Goal: Task Accomplishment & Management: Manage account settings

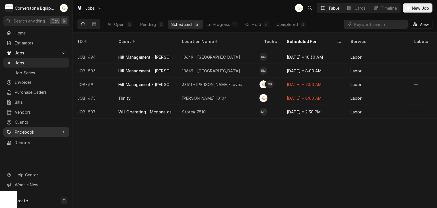
click at [43, 129] on span "Pricebook" at bounding box center [36, 132] width 43 height 6
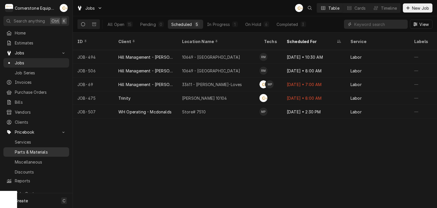
click at [42, 149] on span "Parts & Materials" at bounding box center [40, 152] width 51 height 6
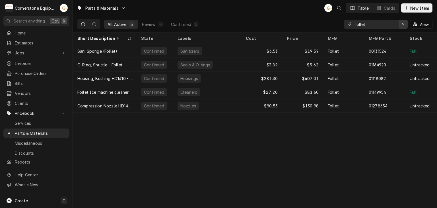
click at [405, 23] on div "Erase input" at bounding box center [403, 24] width 6 height 6
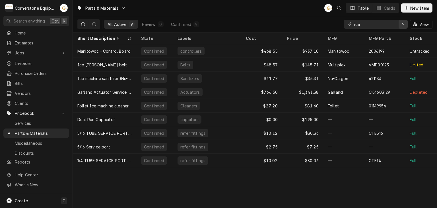
type input "ice"
click at [403, 25] on icon "Erase input" at bounding box center [402, 24] width 3 height 4
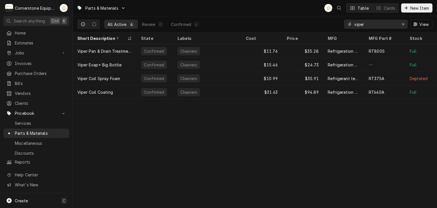
click at [370, 28] on input "viper" at bounding box center [375, 24] width 43 height 9
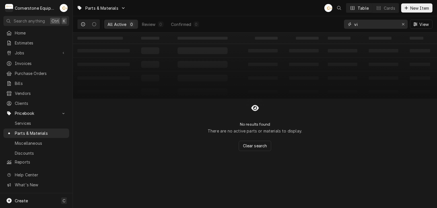
type input "v"
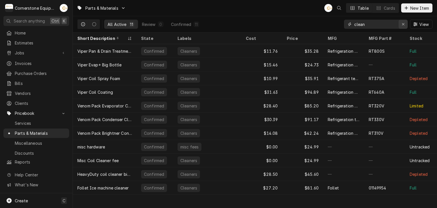
type input "clean"
click at [402, 24] on icon "Erase input" at bounding box center [402, 24] width 3 height 4
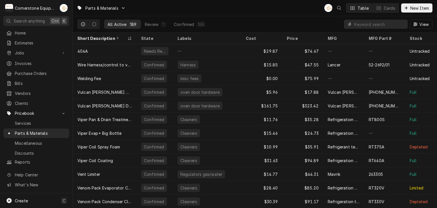
click at [368, 24] on input "Dynamic Content Wrapper" at bounding box center [379, 24] width 51 height 9
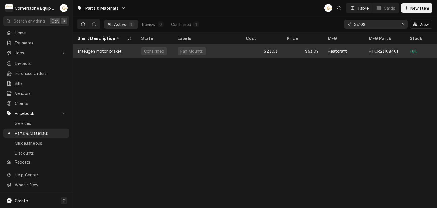
type input "23108"
click at [284, 51] on div "$63.09" at bounding box center [302, 51] width 41 height 14
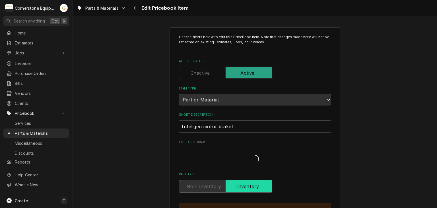
type textarea "x"
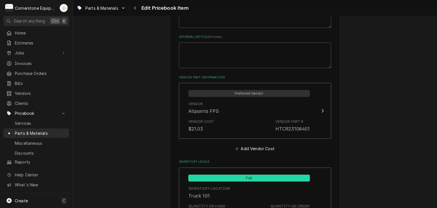
scroll to position [455, 0]
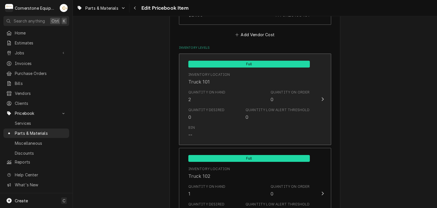
click at [301, 100] on div "Quantity on Order 0" at bounding box center [289, 96] width 39 height 13
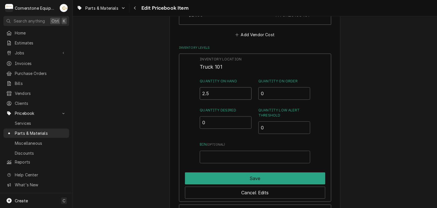
click at [244, 91] on input "2.5" at bounding box center [226, 93] width 52 height 13
type input "2"
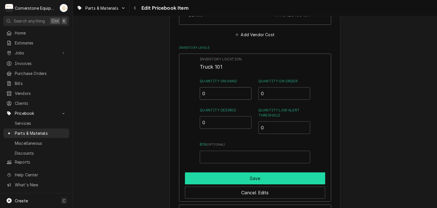
type input "0"
click at [250, 179] on button "Save" at bounding box center [255, 178] width 140 height 12
type textarea "x"
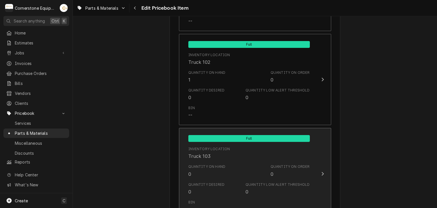
scroll to position [682, 0]
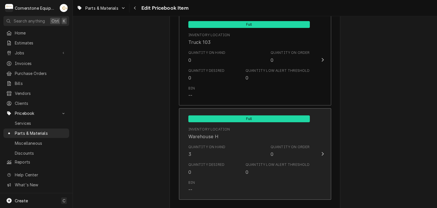
click at [251, 133] on div "Inventory Location Warehouse H" at bounding box center [248, 133] width 121 height 18
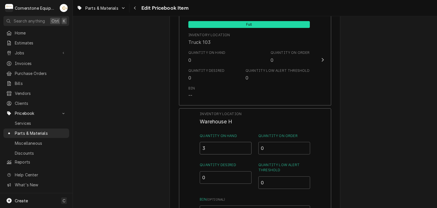
click at [221, 147] on input "3" at bounding box center [226, 148] width 52 height 13
type input "1"
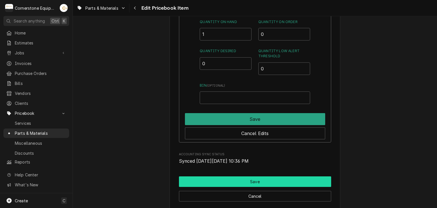
click at [215, 176] on button "Save" at bounding box center [255, 181] width 152 height 11
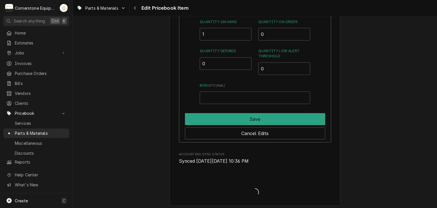
type textarea "x"
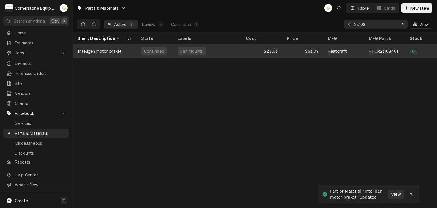
click at [249, 53] on div "$21.03" at bounding box center [261, 51] width 41 height 14
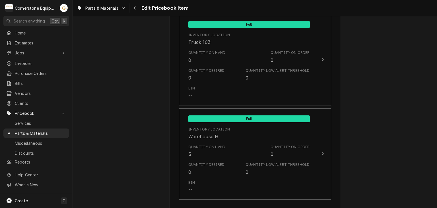
scroll to position [796, 0]
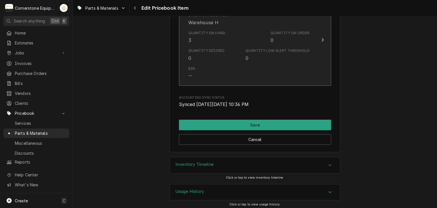
click at [234, 53] on div "Quantity Desired 0 Quantity Low Alert Threshold 0" at bounding box center [248, 55] width 121 height 18
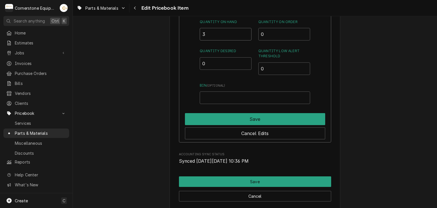
drag, startPoint x: 233, startPoint y: 29, endPoint x: 226, endPoint y: 29, distance: 6.5
click at [232, 29] on input "3" at bounding box center [226, 34] width 52 height 13
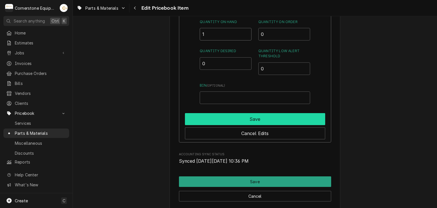
type input "1"
click at [250, 113] on button "Save" at bounding box center [255, 119] width 140 height 12
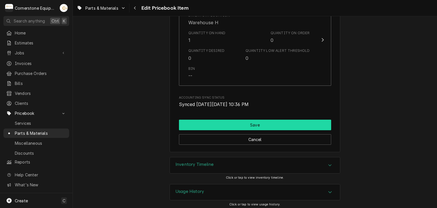
click at [247, 121] on button "Save" at bounding box center [255, 124] width 152 height 11
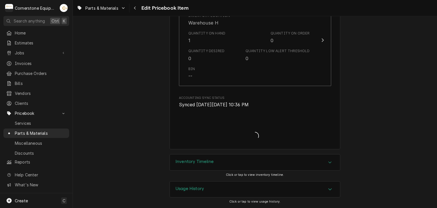
scroll to position [794, 0]
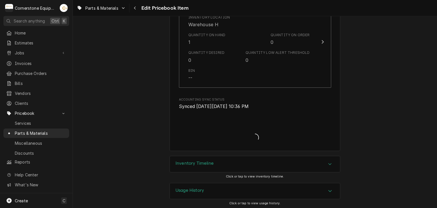
type textarea "x"
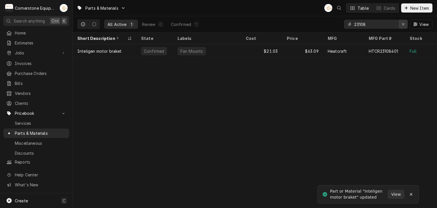
click at [405, 24] on div "Erase input" at bounding box center [403, 24] width 6 height 6
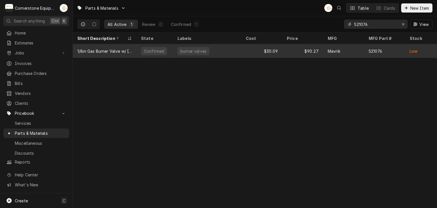
type input "521076"
click at [281, 50] on div "$30.09" at bounding box center [261, 51] width 41 height 14
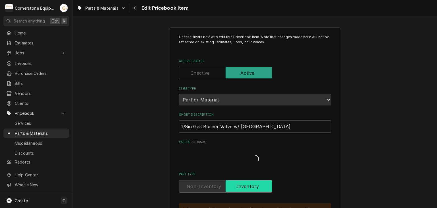
type textarea "x"
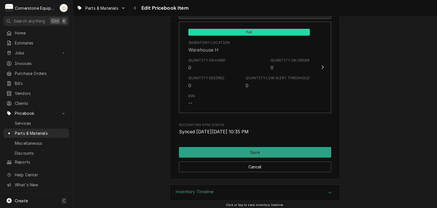
scroll to position [682, 0]
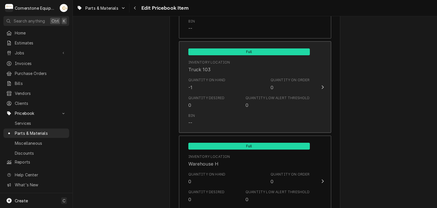
click at [238, 72] on div "Inventory Location Truck 103" at bounding box center [248, 66] width 121 height 18
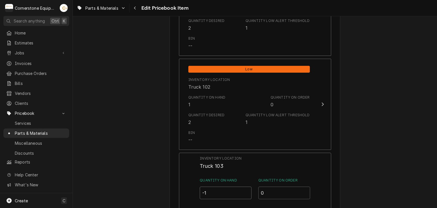
click at [225, 83] on div "Low Inventory Location Truck 101 Quantity on Hand 1 Quantity on Order 0 Quantit…" at bounding box center [255, 180] width 152 height 433
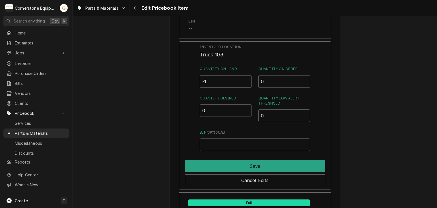
click at [232, 77] on input "-1" at bounding box center [226, 81] width 52 height 13
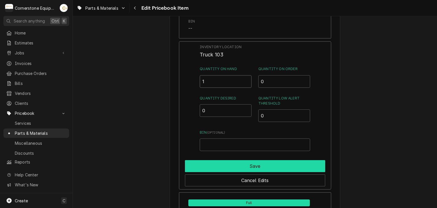
type input "1"
click at [270, 165] on button "Save" at bounding box center [255, 166] width 140 height 12
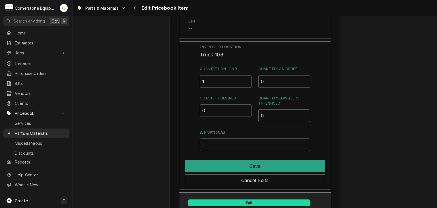
type textarea "x"
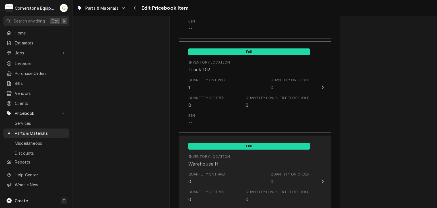
scroll to position [569, 0]
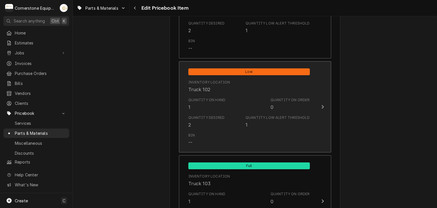
click at [262, 113] on div "Quantity Desired 2 Quantity Low Alert Threshold 1" at bounding box center [248, 122] width 121 height 18
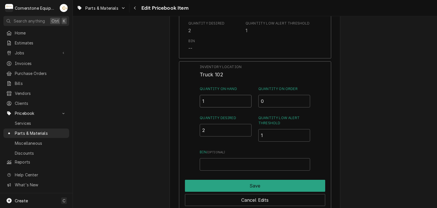
click at [208, 101] on input "1" at bounding box center [226, 101] width 52 height 13
click at [212, 128] on input "2" at bounding box center [226, 130] width 52 height 13
click at [213, 95] on input "Quantity on Hand" at bounding box center [226, 101] width 52 height 13
type input "0"
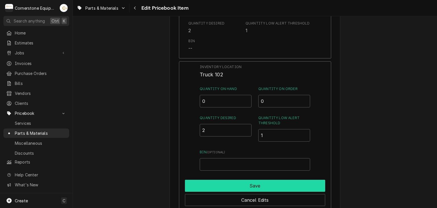
click at [231, 184] on button "Save" at bounding box center [255, 185] width 140 height 12
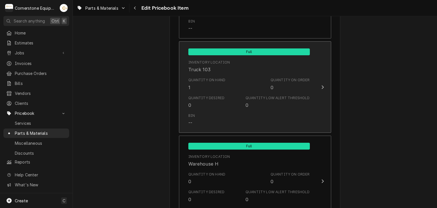
scroll to position [796, 0]
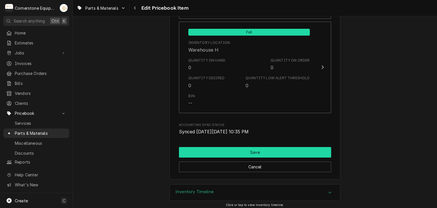
click at [224, 153] on button "Save" at bounding box center [255, 152] width 152 height 11
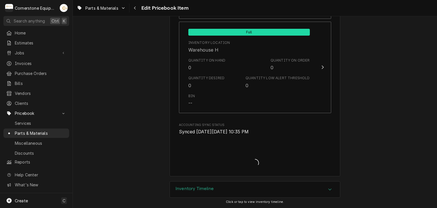
type textarea "x"
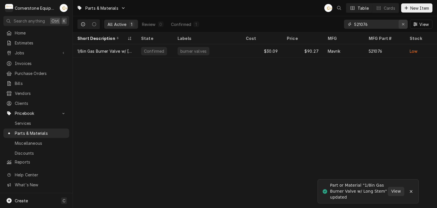
click at [401, 24] on div "Erase input" at bounding box center [403, 24] width 6 height 6
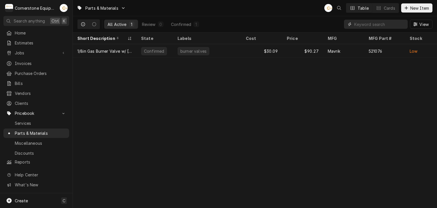
click at [375, 21] on input "Dynamic Content Wrapper" at bounding box center [380, 24] width 53 height 9
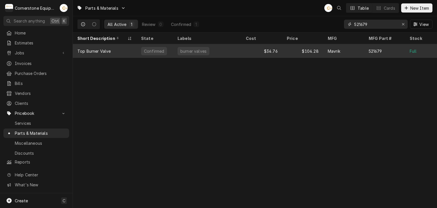
type input "521679"
click at [201, 50] on div "burner valves" at bounding box center [193, 51] width 27 height 6
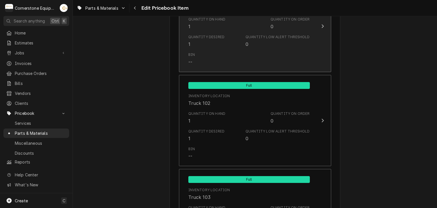
scroll to position [796, 0]
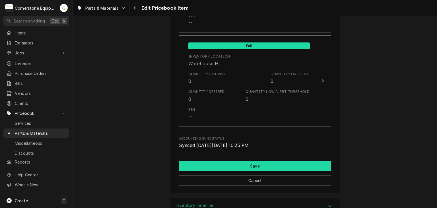
click at [282, 163] on button "Save" at bounding box center [255, 165] width 152 height 11
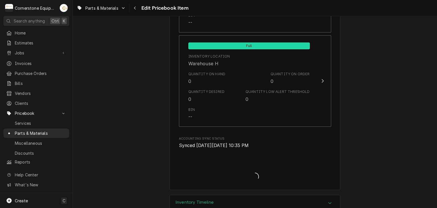
type textarea "x"
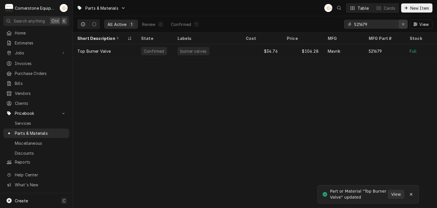
click at [404, 23] on icon "Erase input" at bounding box center [402, 24] width 3 height 4
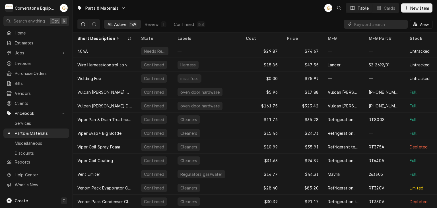
click at [386, 22] on input "Dynamic Content Wrapper" at bounding box center [379, 24] width 51 height 9
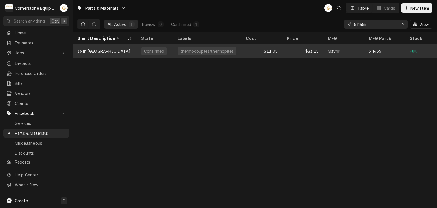
type input "511455"
click at [332, 51] on div "Mavrik" at bounding box center [334, 51] width 13 height 6
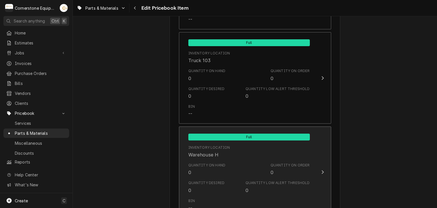
scroll to position [1024, 0]
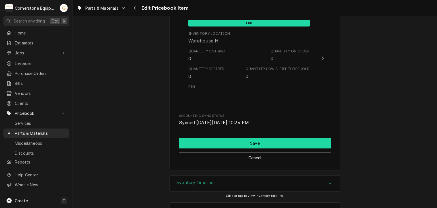
click at [249, 138] on button "Save" at bounding box center [255, 143] width 152 height 11
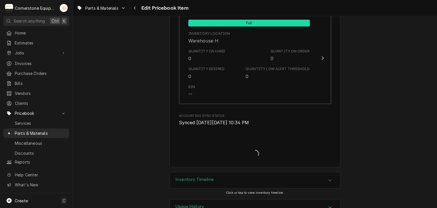
type textarea "x"
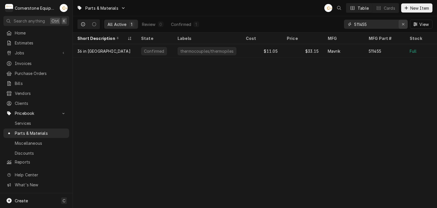
click at [403, 25] on icon "Erase input" at bounding box center [402, 24] width 3 height 4
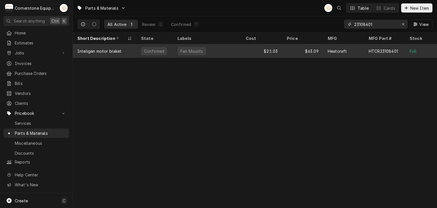
type input "23108401"
click at [351, 54] on div "Heatcraft" at bounding box center [343, 51] width 41 height 14
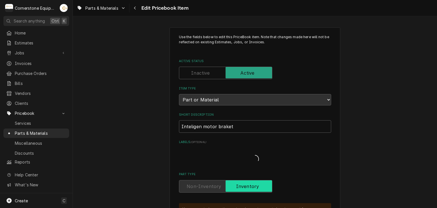
type textarea "x"
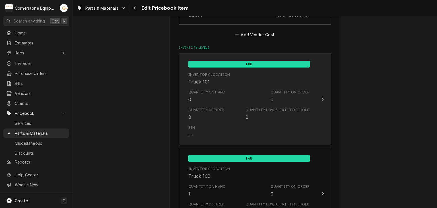
scroll to position [569, 0]
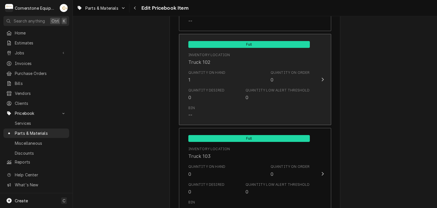
click at [247, 88] on div "Quantity Low Alert Threshold" at bounding box center [277, 90] width 64 height 5
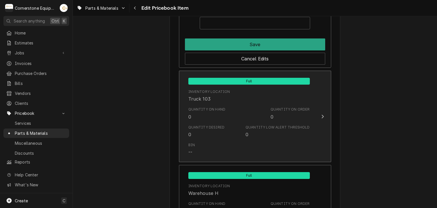
scroll to position [796, 0]
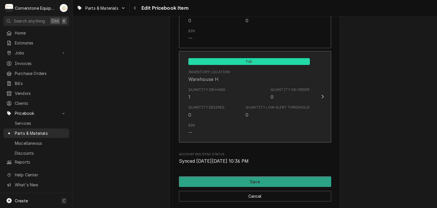
click at [229, 104] on div "Quantity Desired 0 Quantity Low Alert Threshold 0" at bounding box center [248, 111] width 121 height 18
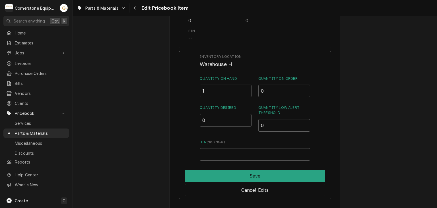
click at [226, 117] on input "0" at bounding box center [226, 120] width 52 height 13
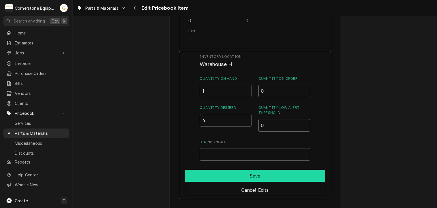
type input "4"
click at [229, 173] on button "Save" at bounding box center [255, 175] width 140 height 12
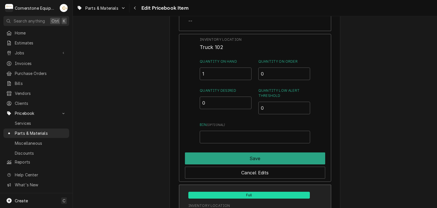
scroll to position [455, 0]
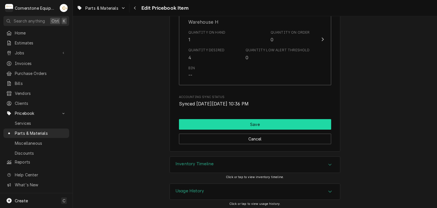
click at [241, 124] on button "Save" at bounding box center [255, 124] width 152 height 11
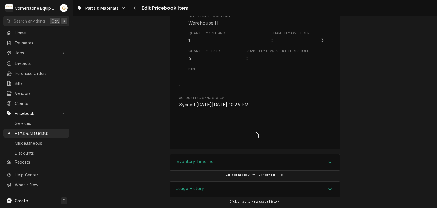
scroll to position [851, 0]
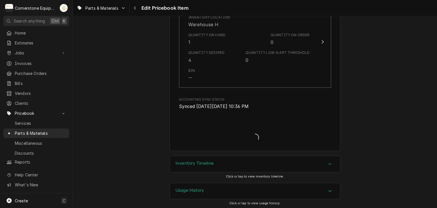
type textarea "x"
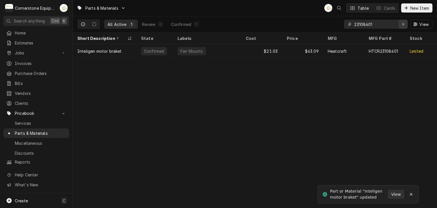
click at [405, 25] on div "Erase input" at bounding box center [403, 24] width 6 height 6
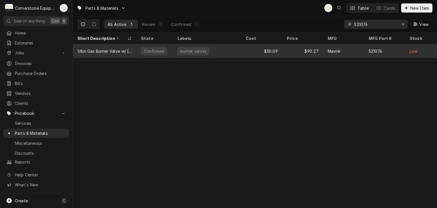
type input "521076"
click at [296, 51] on div "$90.27" at bounding box center [302, 51] width 41 height 14
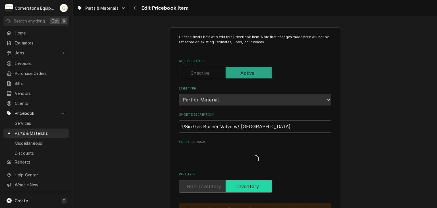
type textarea "x"
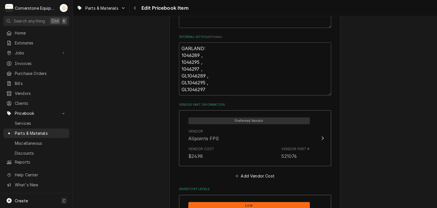
scroll to position [569, 0]
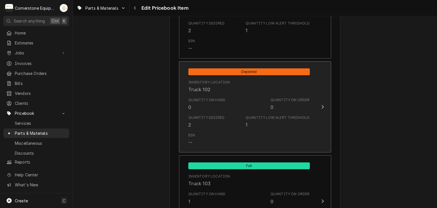
click at [238, 101] on div "Quantity on Hand 0 Quantity on Order 0" at bounding box center [248, 104] width 121 height 18
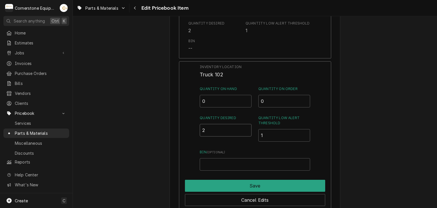
click at [221, 132] on input "2" at bounding box center [226, 130] width 52 height 13
type input "0"
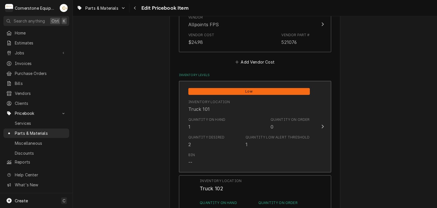
click at [223, 131] on div "Quantity on Hand 1 Quantity on Order 0" at bounding box center [248, 124] width 121 height 18
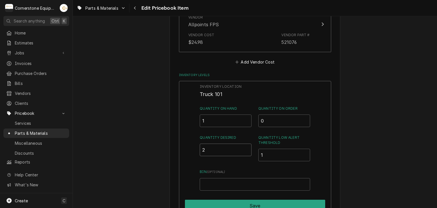
click at [218, 152] on input "2" at bounding box center [226, 149] width 52 height 13
type input "0"
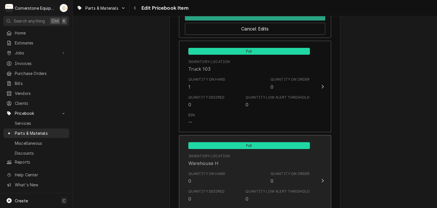
scroll to position [910, 0]
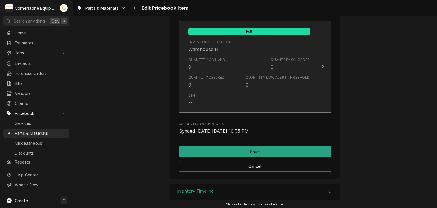
click at [238, 87] on div "Quantity Desired 0 Quantity Low Alert Threshold 0" at bounding box center [248, 82] width 121 height 18
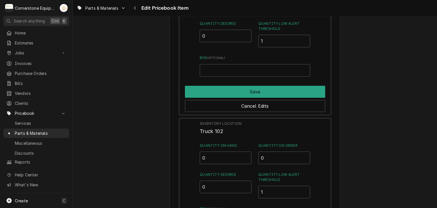
scroll to position [682, 0]
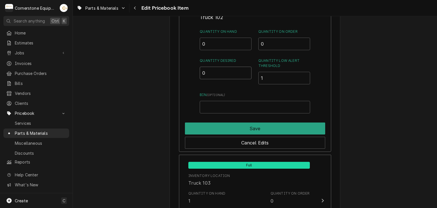
click at [222, 74] on input "0" at bounding box center [226, 73] width 52 height 13
type input "1"
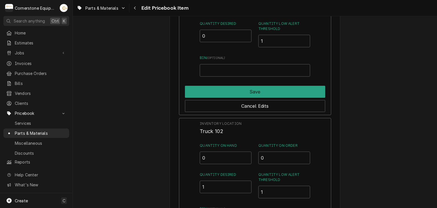
scroll to position [455, 0]
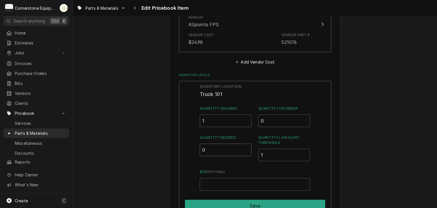
click at [219, 146] on input "0" at bounding box center [226, 149] width 52 height 13
type input "1"
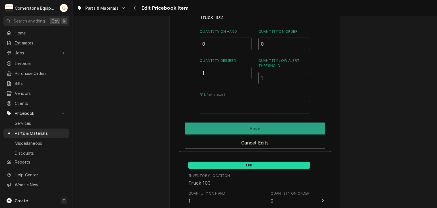
scroll to position [569, 0]
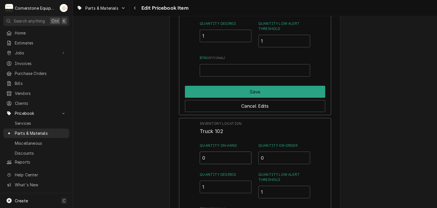
click at [223, 160] on input "0" at bounding box center [226, 157] width 52 height 13
type input "1"
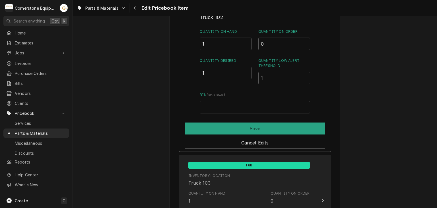
scroll to position [796, 0]
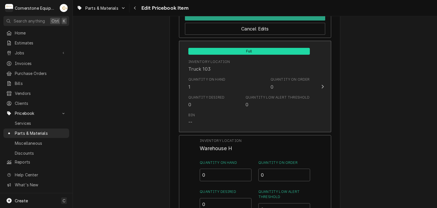
click at [217, 95] on div "Quantity Desired" at bounding box center [206, 97] width 36 height 5
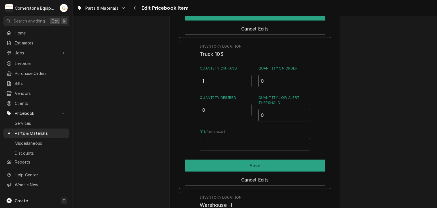
click at [214, 105] on input "0" at bounding box center [226, 109] width 52 height 13
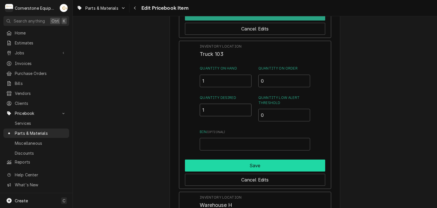
type input "1"
click at [234, 167] on button "Save" at bounding box center [255, 165] width 140 height 12
type textarea "x"
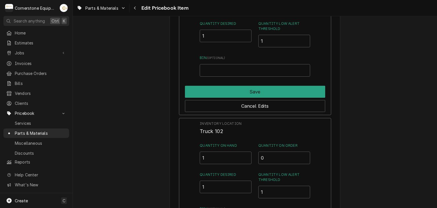
scroll to position [682, 0]
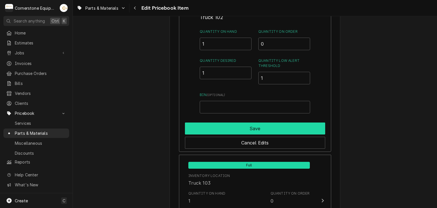
click at [256, 123] on button "Save" at bounding box center [255, 128] width 140 height 12
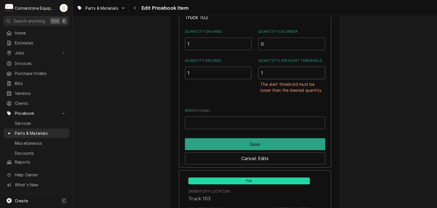
click at [271, 69] on input "1" at bounding box center [291, 73] width 67 height 13
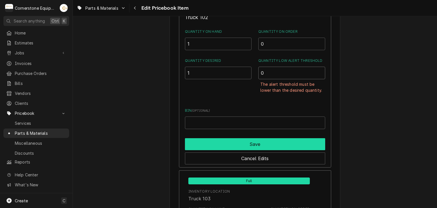
type input "0"
click at [246, 139] on button "Save" at bounding box center [255, 144] width 140 height 12
type textarea "x"
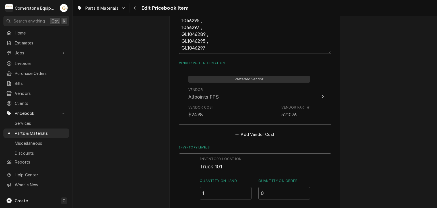
scroll to position [496, 0]
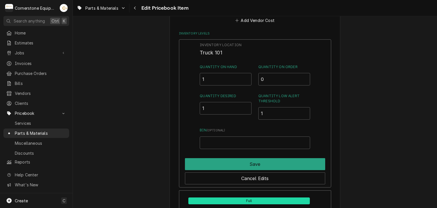
click at [279, 105] on div "Quantity Low Alert Threshold 1" at bounding box center [284, 106] width 52 height 26
click at [301, 114] on input "0.5" at bounding box center [284, 113] width 52 height 13
type input "0"
click at [301, 114] on input "0" at bounding box center [284, 113] width 52 height 13
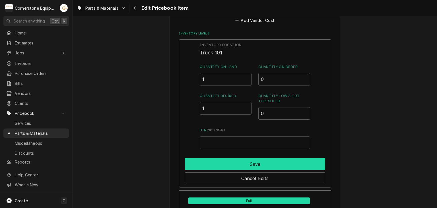
click at [279, 165] on button "Save" at bounding box center [255, 164] width 140 height 12
type textarea "x"
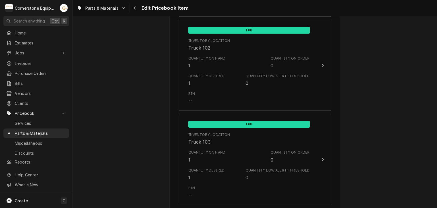
scroll to position [724, 0]
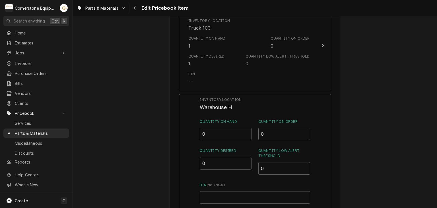
click at [285, 131] on input "0" at bounding box center [284, 133] width 52 height 13
click at [226, 132] on input "0" at bounding box center [226, 133] width 52 height 13
type input "0"
click at [218, 160] on input "0" at bounding box center [226, 163] width 52 height 13
type input "3"
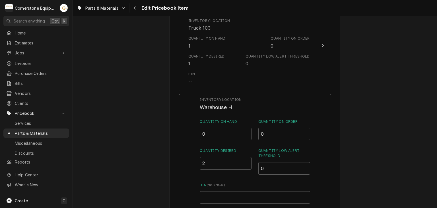
type input "2"
click at [273, 165] on input "0" at bounding box center [284, 168] width 52 height 13
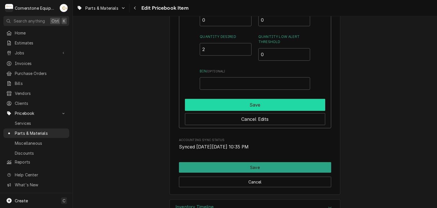
click at [236, 102] on button "Save" at bounding box center [255, 105] width 140 height 12
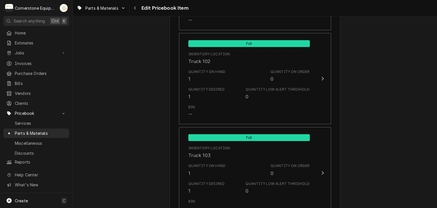
scroll to position [711, 0]
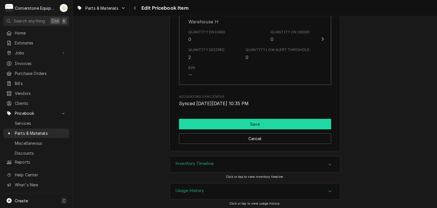
click at [275, 127] on button "Save" at bounding box center [255, 124] width 152 height 11
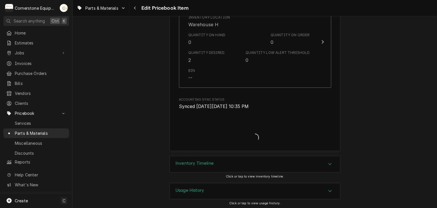
type textarea "x"
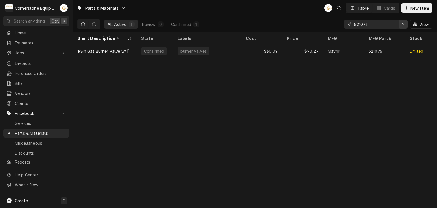
click at [400, 23] on div "Erase input" at bounding box center [403, 24] width 6 height 6
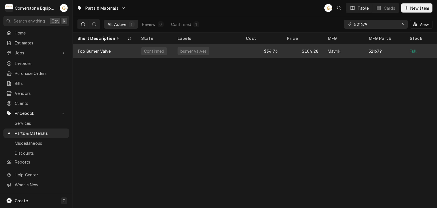
type input "521679"
click at [345, 55] on div "Mavrik" at bounding box center [343, 51] width 41 height 14
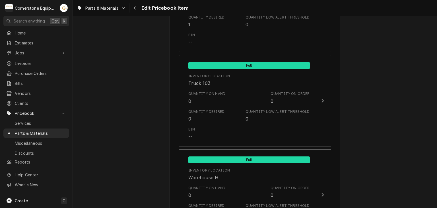
scroll to position [796, 0]
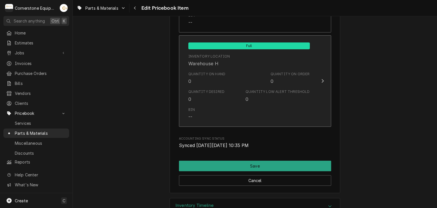
click at [229, 85] on div "Quantity on Hand 0 Quantity on Order 0" at bounding box center [248, 78] width 121 height 18
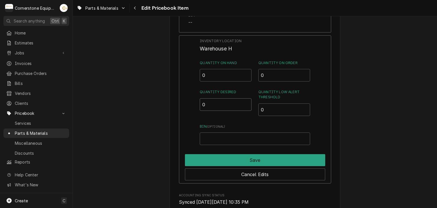
click at [216, 106] on input "0" at bounding box center [226, 104] width 52 height 13
type input "2"
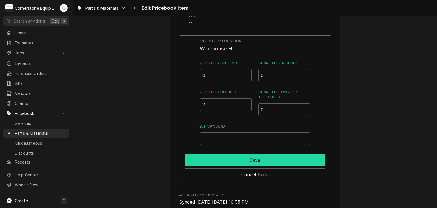
click at [261, 158] on button "Save" at bounding box center [255, 160] width 140 height 12
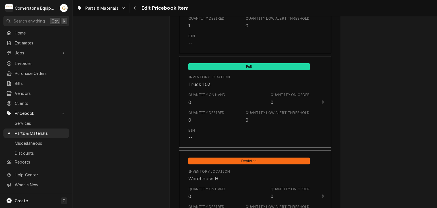
scroll to position [838, 0]
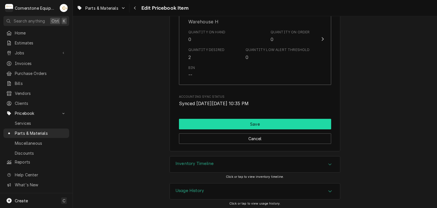
click at [242, 124] on button "Save" at bounding box center [255, 124] width 152 height 11
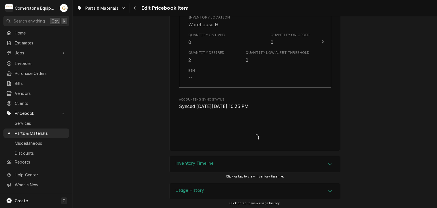
type textarea "x"
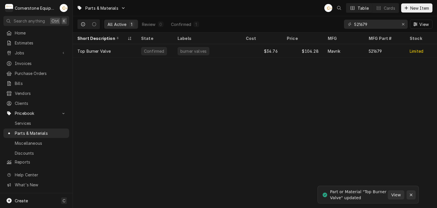
click at [412, 193] on icon "Notifications alt+T" at bounding box center [410, 194] width 3 height 3
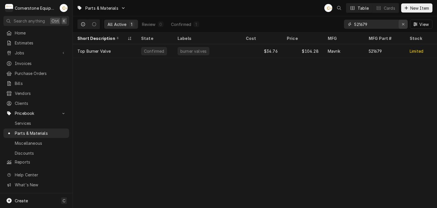
click at [401, 23] on div "Erase input" at bounding box center [403, 24] width 6 height 6
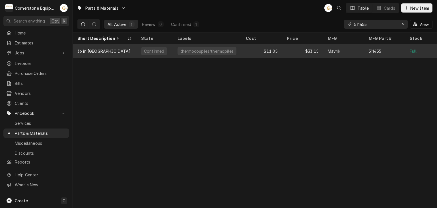
type input "511455"
click at [334, 53] on div "Mavrik" at bounding box center [343, 51] width 41 height 14
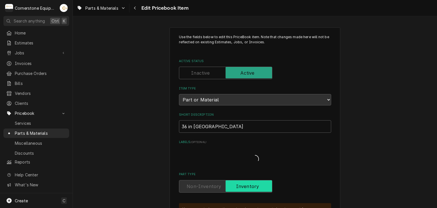
type textarea "x"
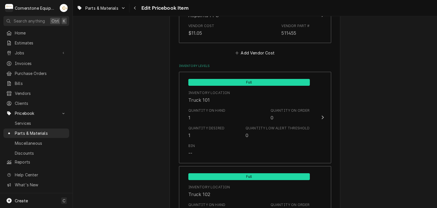
scroll to position [796, 0]
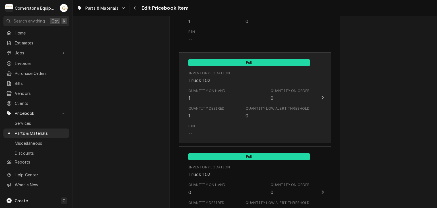
click at [243, 99] on div "Quantity on Hand 1 Quantity on Order 0" at bounding box center [248, 95] width 121 height 18
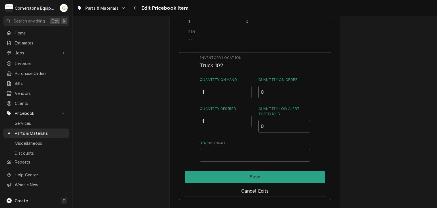
click at [227, 115] on input "1" at bounding box center [226, 121] width 52 height 13
type input "0"
type input "1"
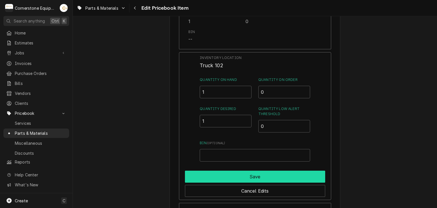
click at [243, 177] on button "Save" at bounding box center [255, 176] width 140 height 12
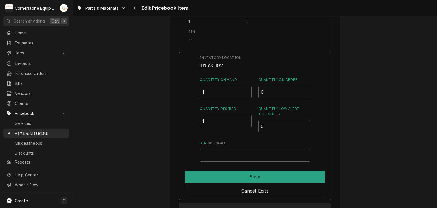
type textarea "x"
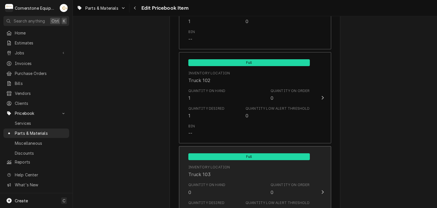
scroll to position [910, 0]
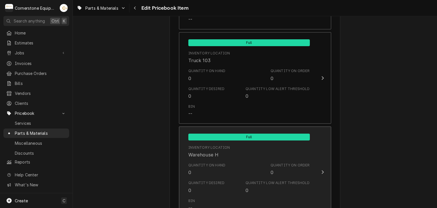
click at [242, 174] on div "Quantity on Hand 0 Quantity on Order 0" at bounding box center [248, 169] width 121 height 18
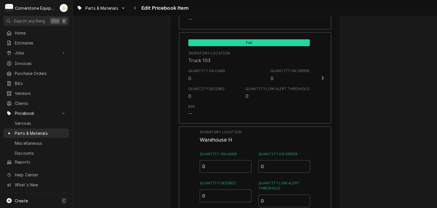
scroll to position [1024, 0]
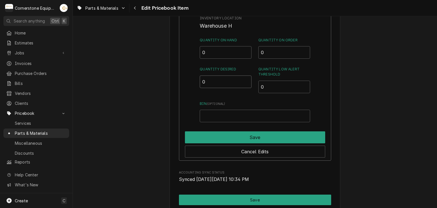
click at [217, 78] on input "0" at bounding box center [226, 81] width 52 height 13
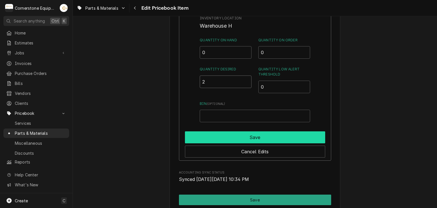
type input "2"
click at [210, 132] on button "Save" at bounding box center [255, 137] width 140 height 12
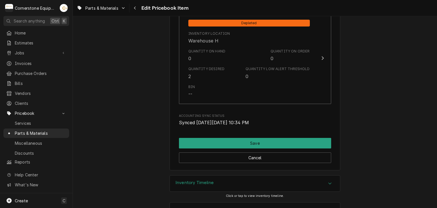
scroll to position [910, 0]
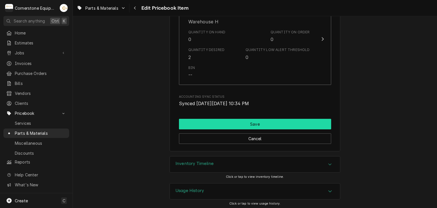
click at [233, 119] on button "Save" at bounding box center [255, 124] width 152 height 11
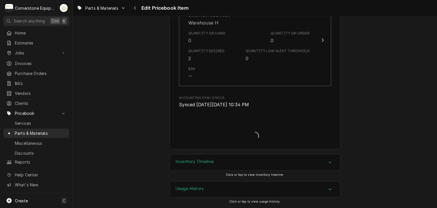
scroll to position [1040, 0]
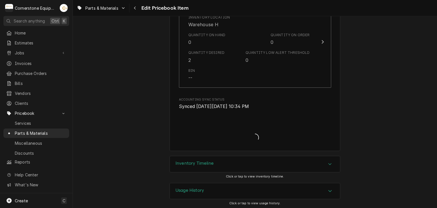
type textarea "x"
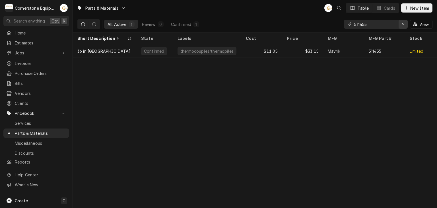
click at [402, 24] on icon "Erase input" at bounding box center [403, 24] width 2 height 2
click at [377, 26] on input "Dynamic Content Wrapper" at bounding box center [380, 24] width 53 height 9
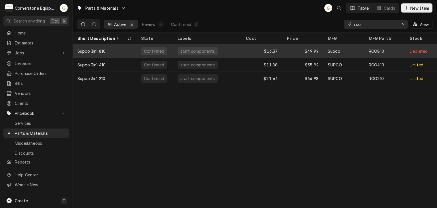
type input "rco"
click at [342, 47] on div "Supco" at bounding box center [343, 51] width 41 height 14
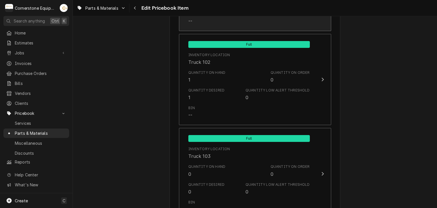
scroll to position [455, 0]
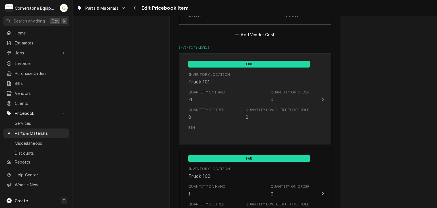
click at [241, 113] on div "Quantity Desired 0 Quantity Low Alert Threshold 0" at bounding box center [248, 114] width 121 height 18
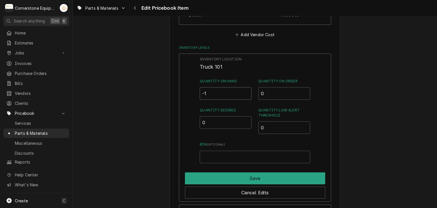
click at [216, 92] on input "-1" at bounding box center [226, 93] width 52 height 13
type input "-0"
click at [230, 104] on div "Inventory Location Truck 101 Quantity on Hand -0 Quantity on Order 0 Quantity D…" at bounding box center [255, 110] width 110 height 106
click at [214, 95] on input "-0" at bounding box center [226, 93] width 52 height 13
drag, startPoint x: 207, startPoint y: 106, endPoint x: 207, endPoint y: 114, distance: 7.7
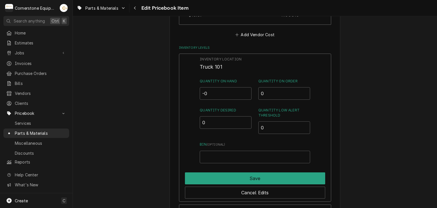
click at [207, 107] on label "Quantity Desired" at bounding box center [226, 109] width 52 height 5
click at [207, 116] on input "0" at bounding box center [226, 122] width 52 height 13
click at [208, 117] on input "0" at bounding box center [226, 122] width 52 height 13
